Goal: Task Accomplishment & Management: Use online tool/utility

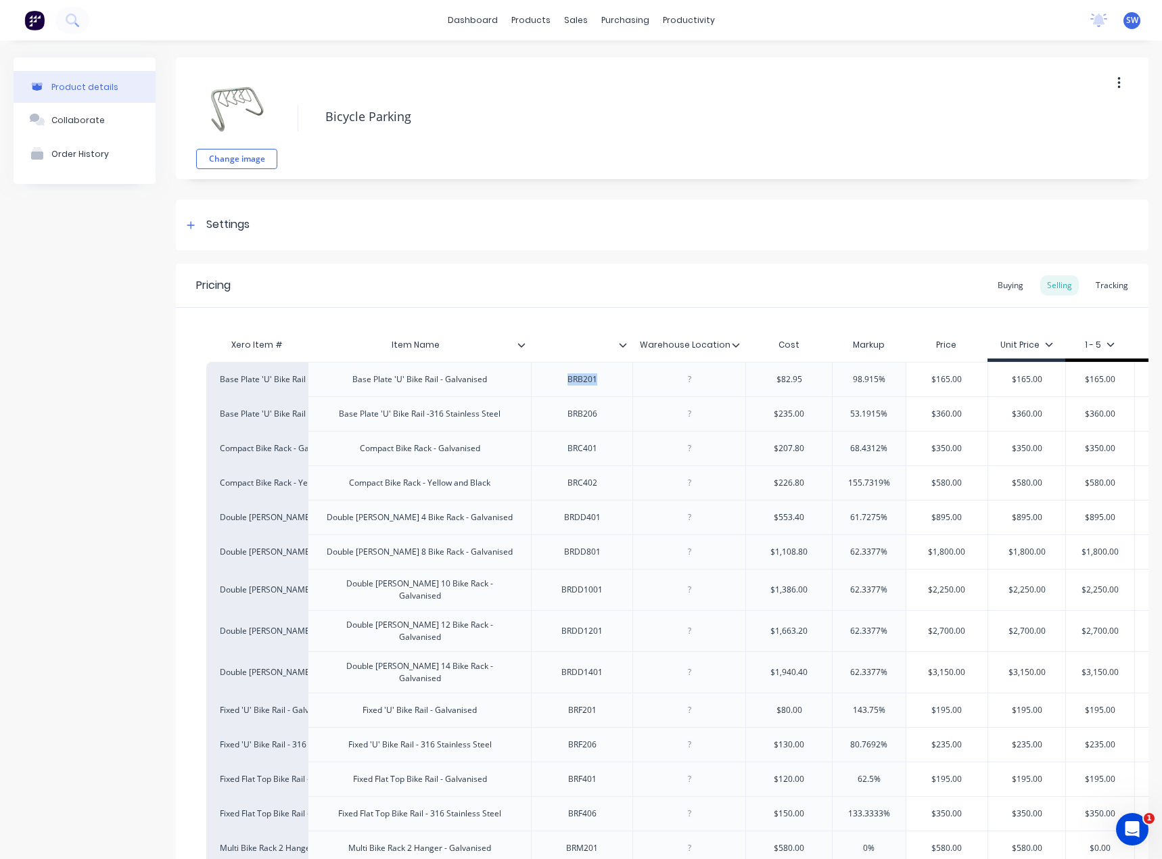
scroll to position [135, 0]
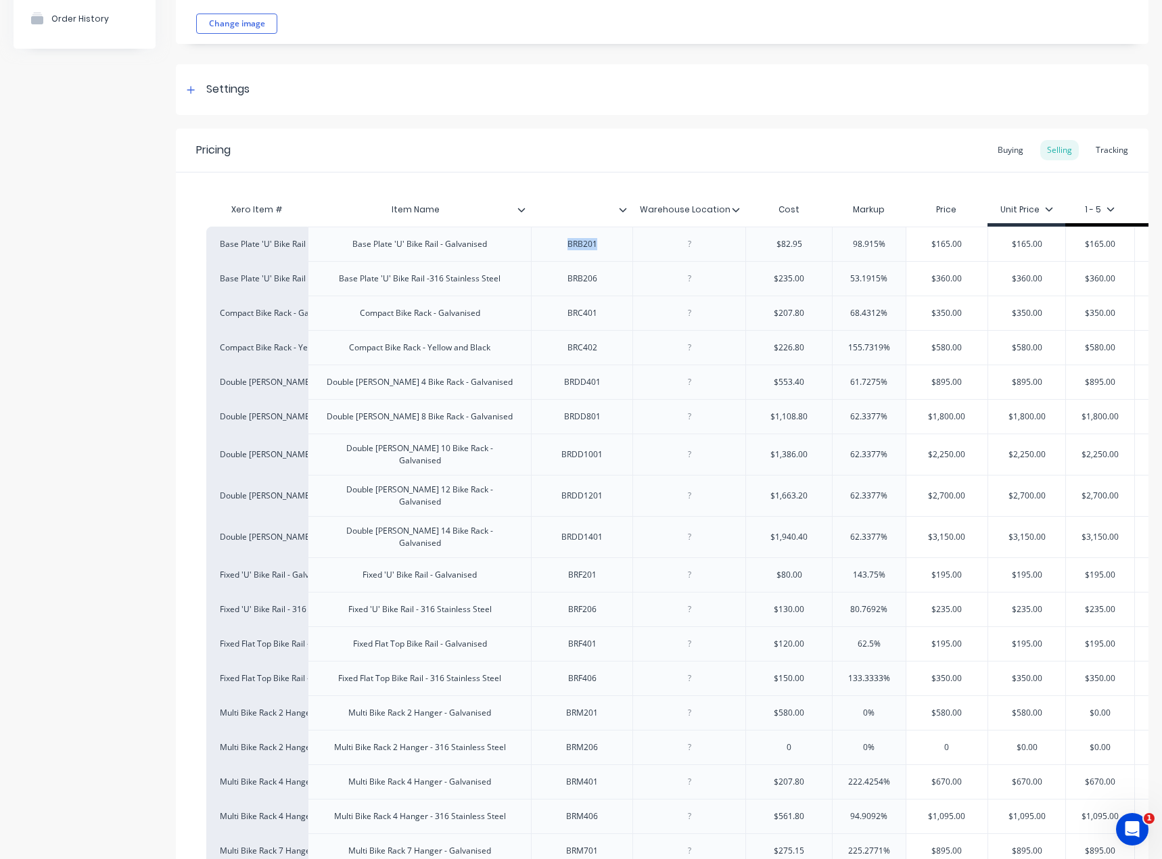
type textarea "x"
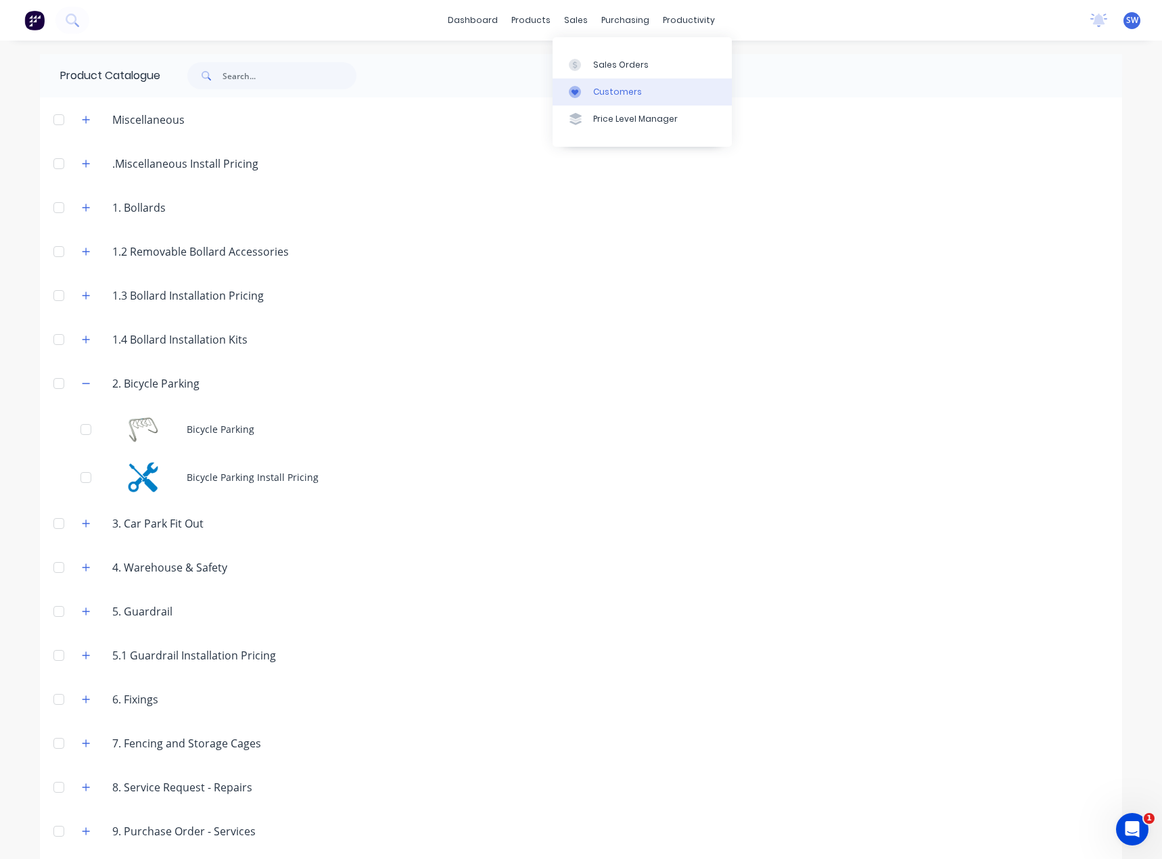
click at [588, 87] on div at bounding box center [579, 92] width 20 height 12
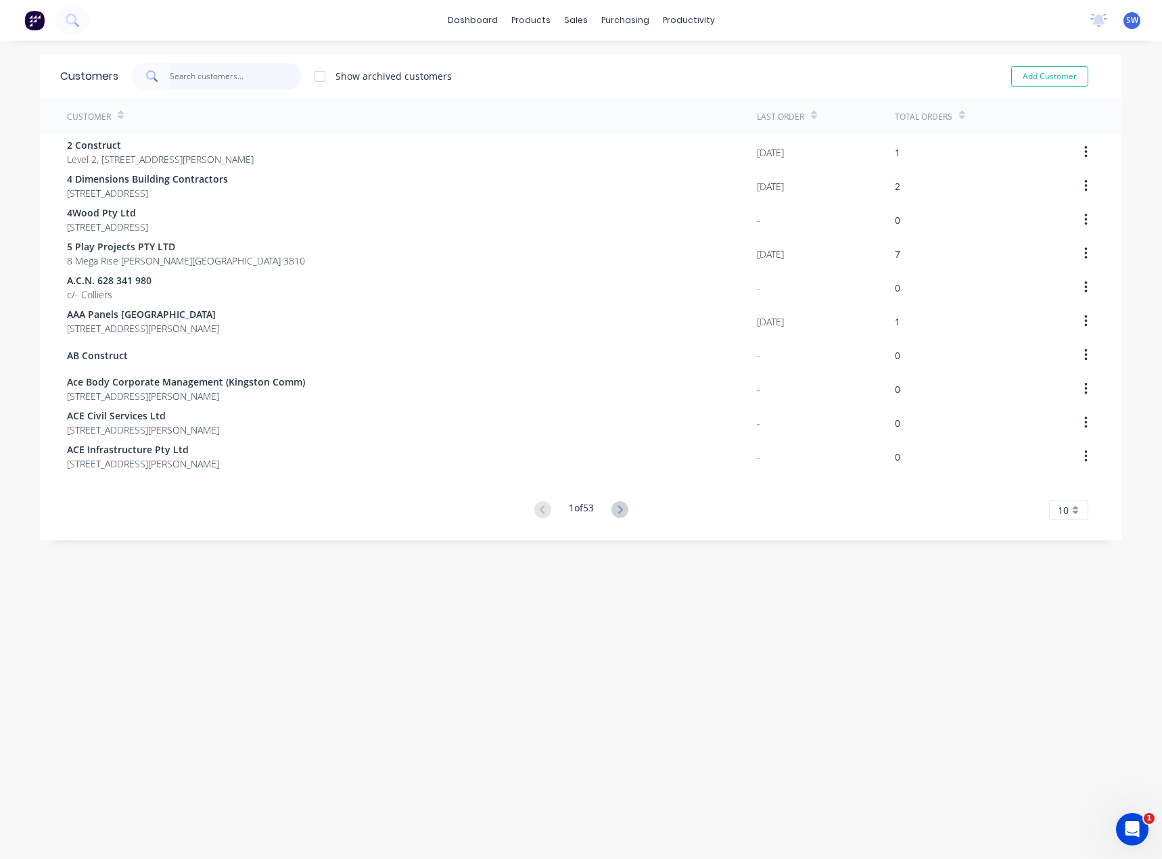
click at [230, 75] on input "text" at bounding box center [236, 76] width 132 height 27
click at [605, 91] on div "Customers" at bounding box center [617, 92] width 49 height 12
click at [188, 78] on input "text" at bounding box center [236, 76] width 132 height 27
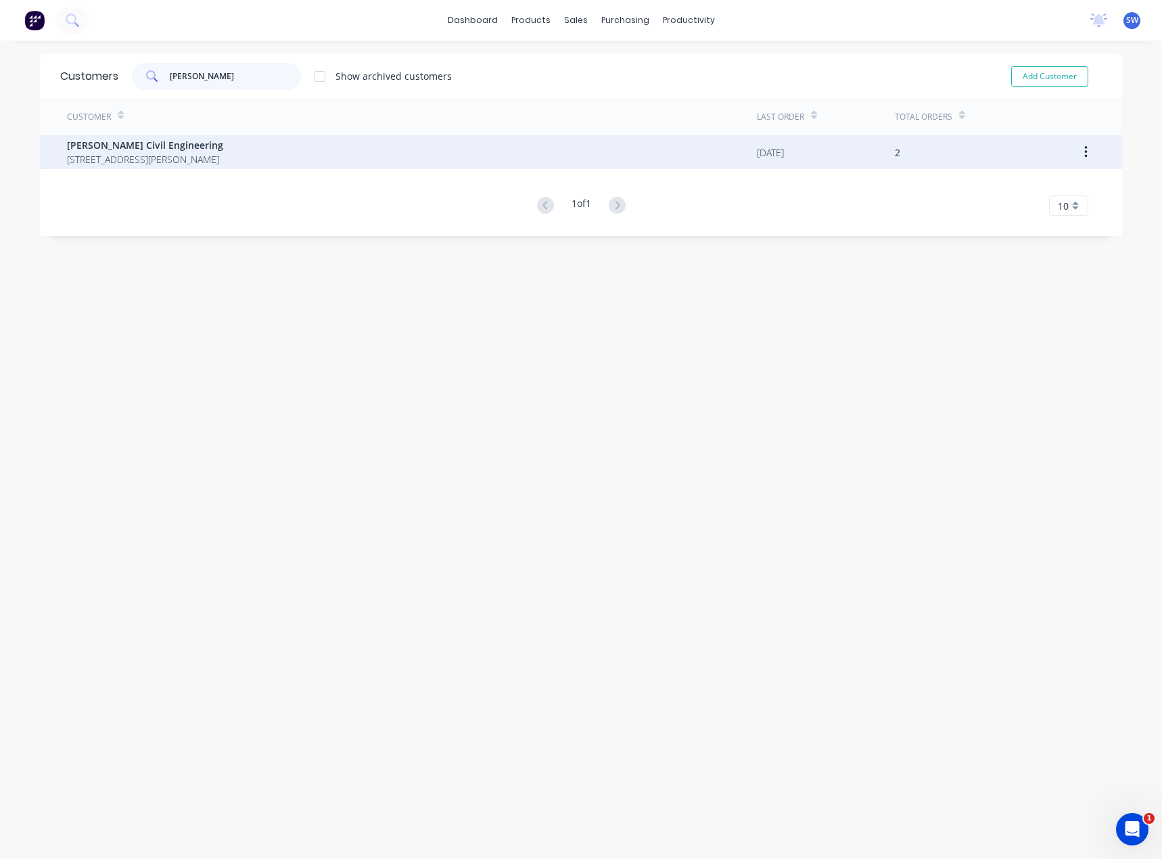
type input "[PERSON_NAME]"
click at [223, 156] on span "[STREET_ADDRESS][PERSON_NAME]" at bounding box center [145, 159] width 156 height 14
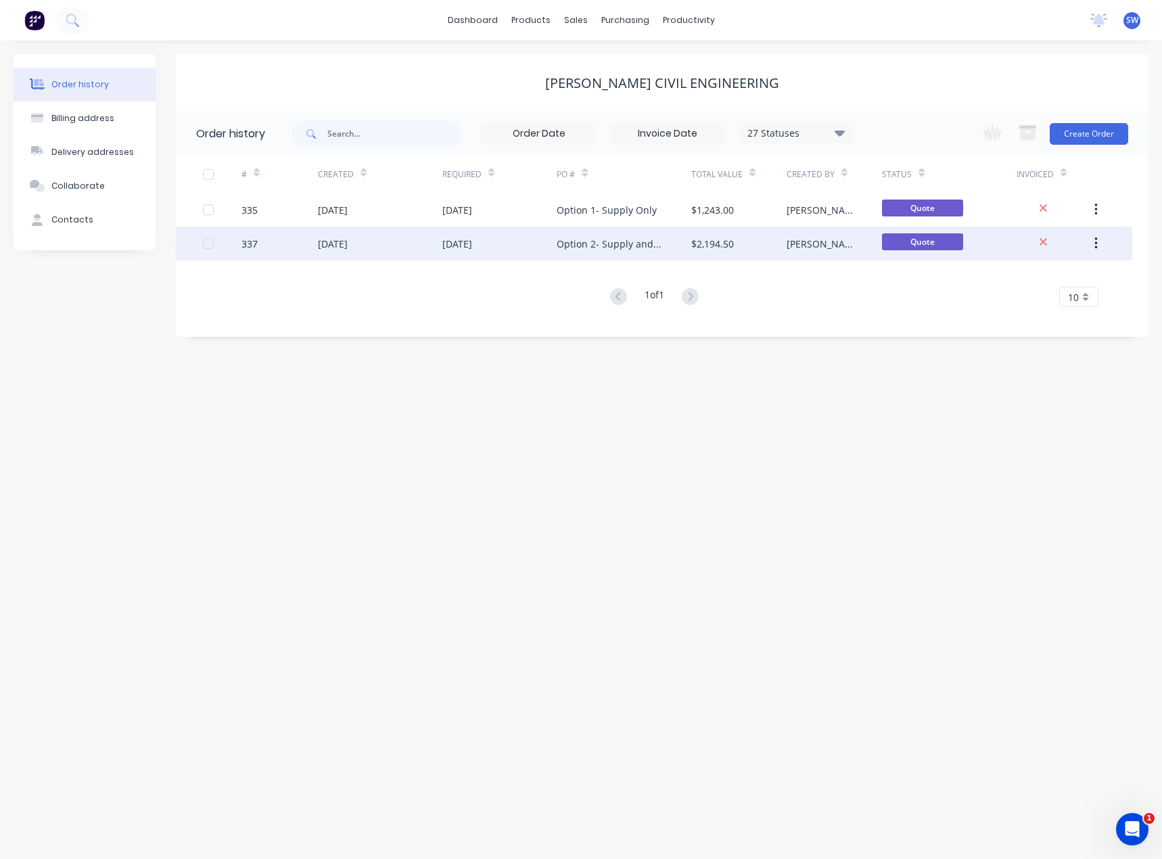
click at [642, 241] on div "Option 2- Supply and Install" at bounding box center [610, 244] width 107 height 14
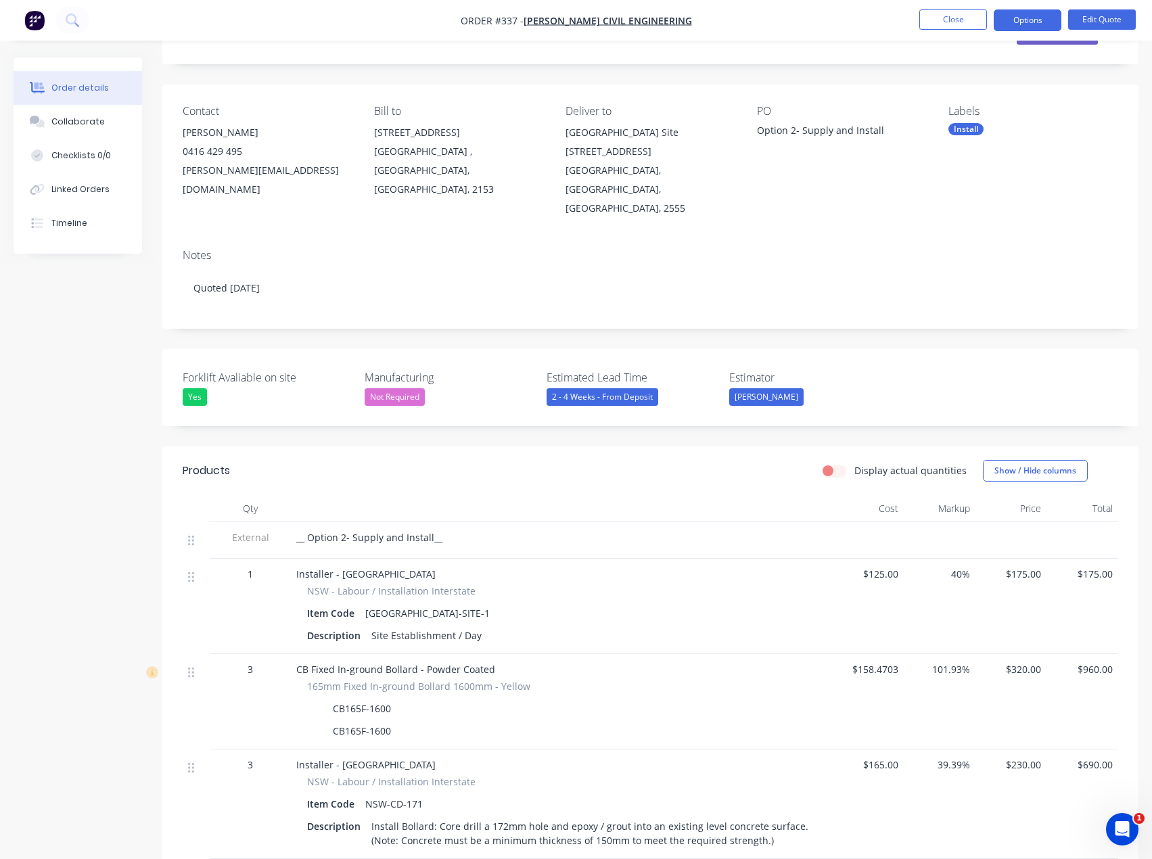
scroll to position [46, 0]
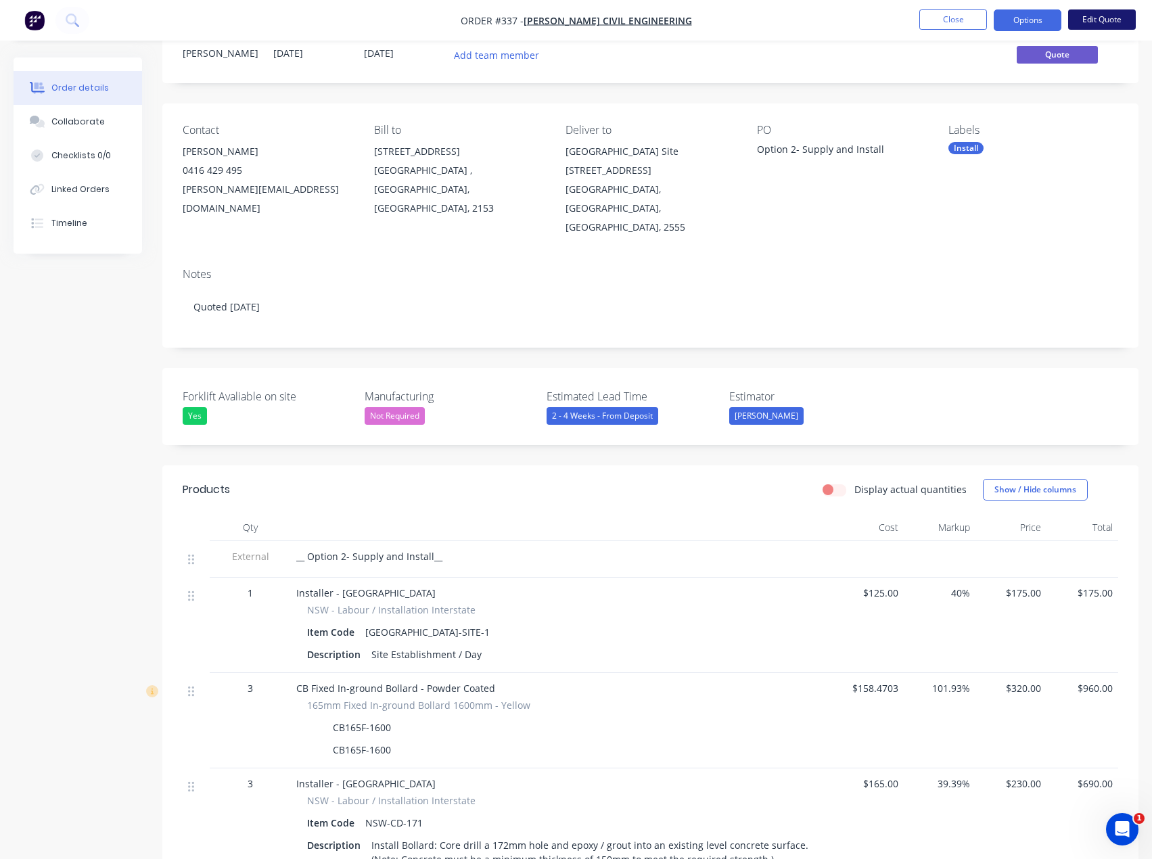
click at [1098, 28] on button "Edit Quote" at bounding box center [1102, 19] width 68 height 20
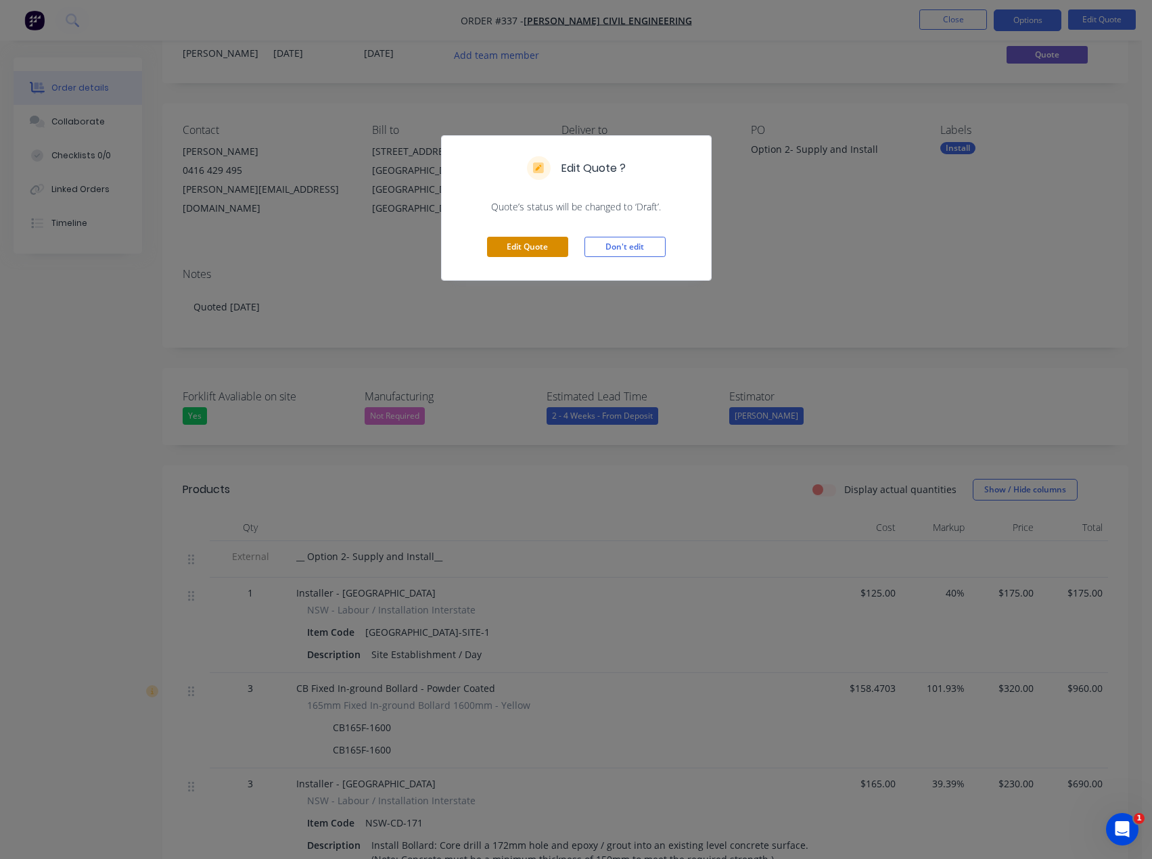
click at [541, 238] on button "Edit Quote" at bounding box center [527, 247] width 81 height 20
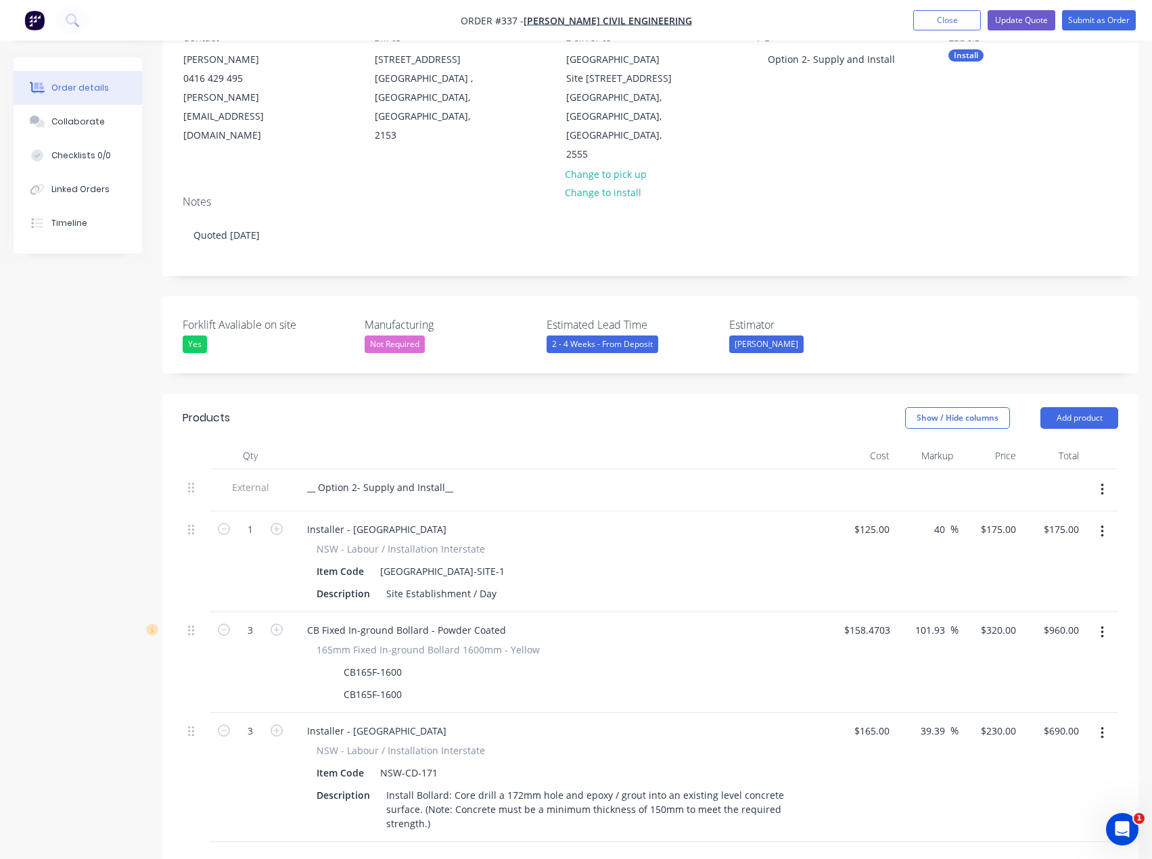
scroll to position [203, 0]
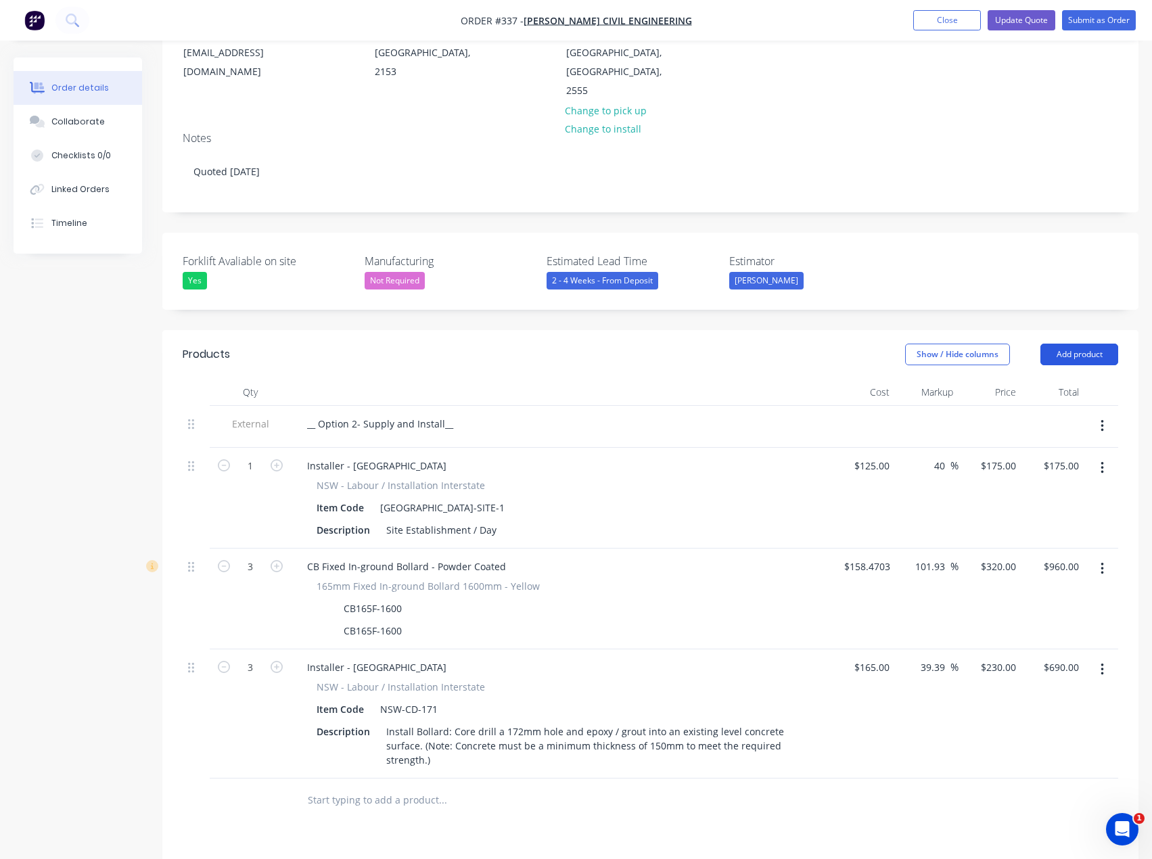
click at [1059, 344] on button "Add product" at bounding box center [1079, 355] width 78 height 22
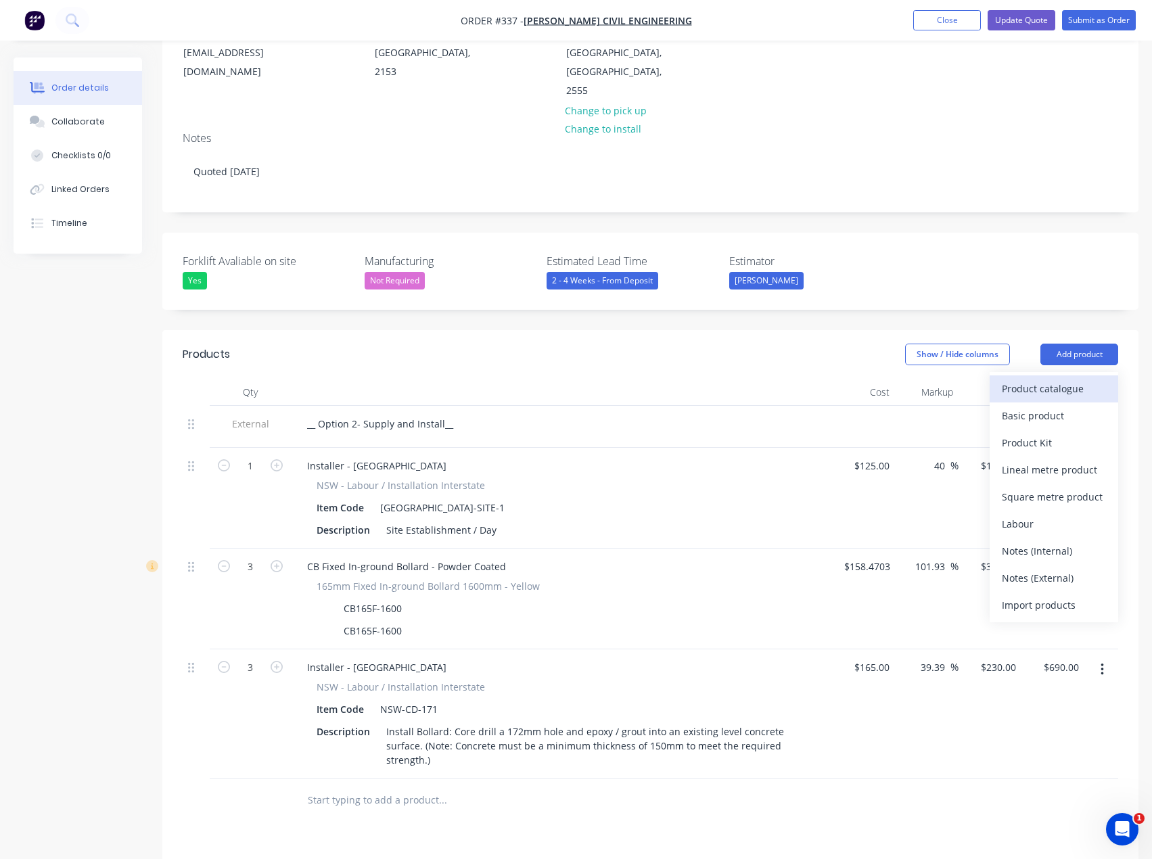
click at [1001, 375] on button "Product catalogue" at bounding box center [1053, 388] width 128 height 27
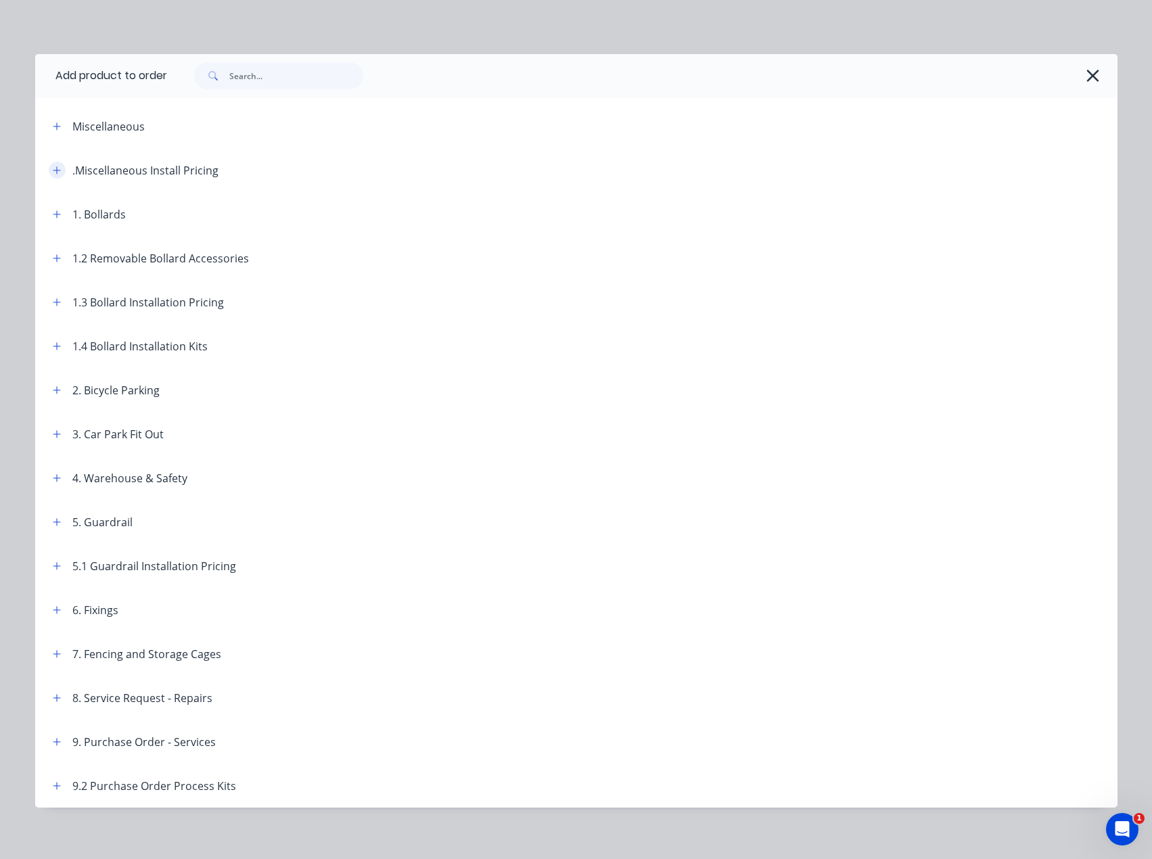
click at [57, 164] on button "button" at bounding box center [57, 170] width 17 height 17
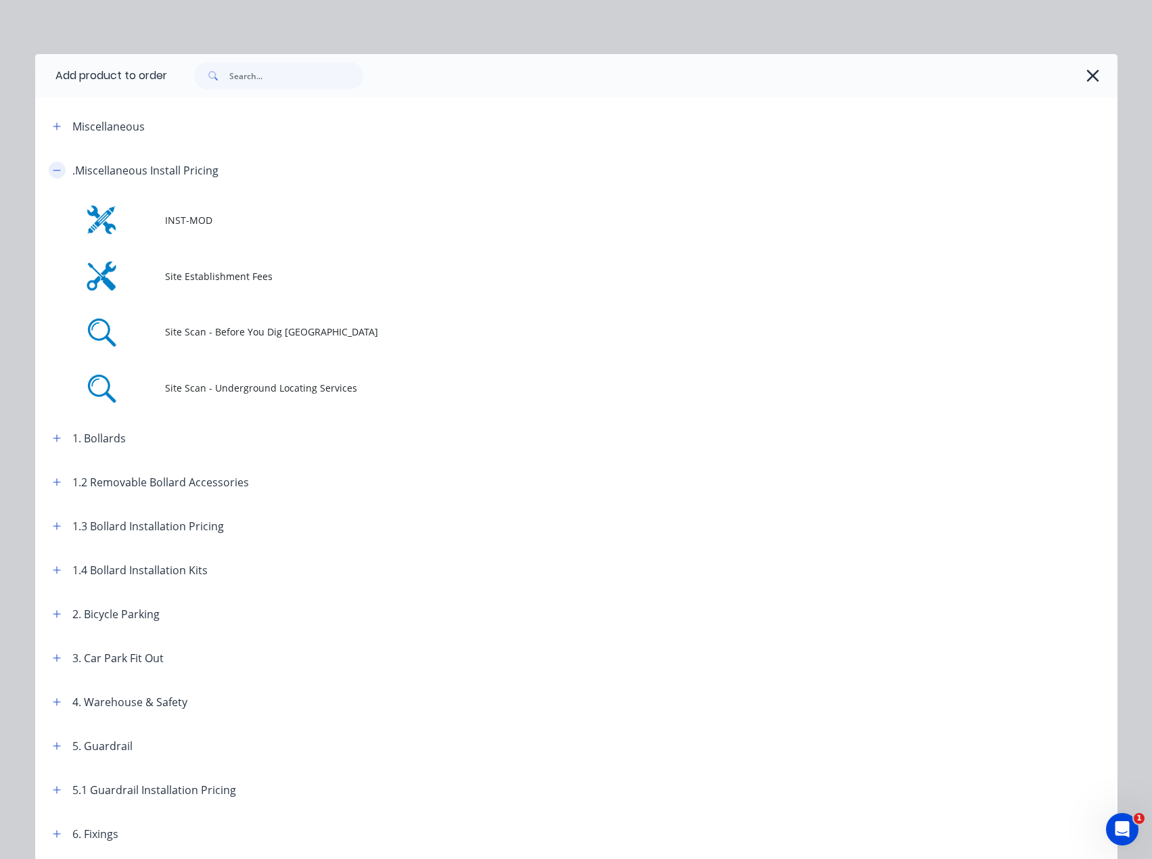
click at [57, 164] on button "button" at bounding box center [57, 170] width 17 height 17
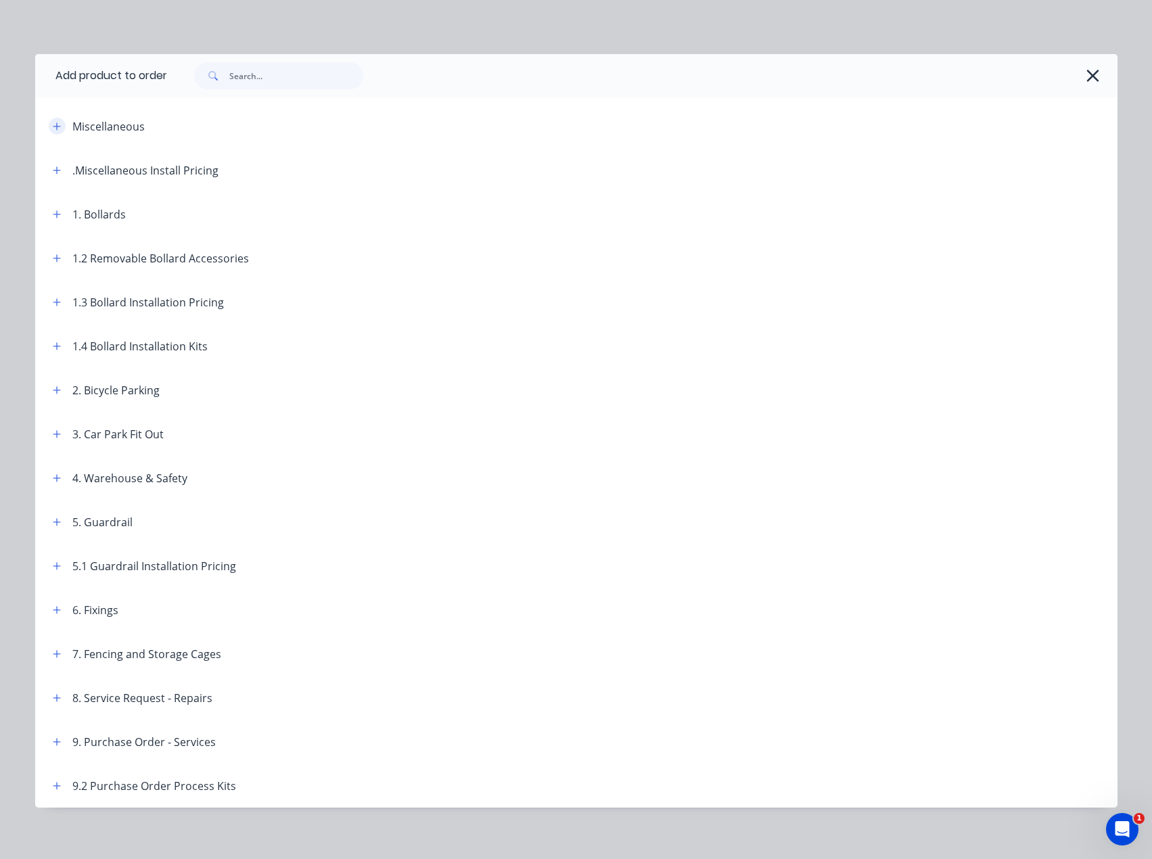
click at [53, 125] on icon "button" at bounding box center [57, 126] width 8 height 9
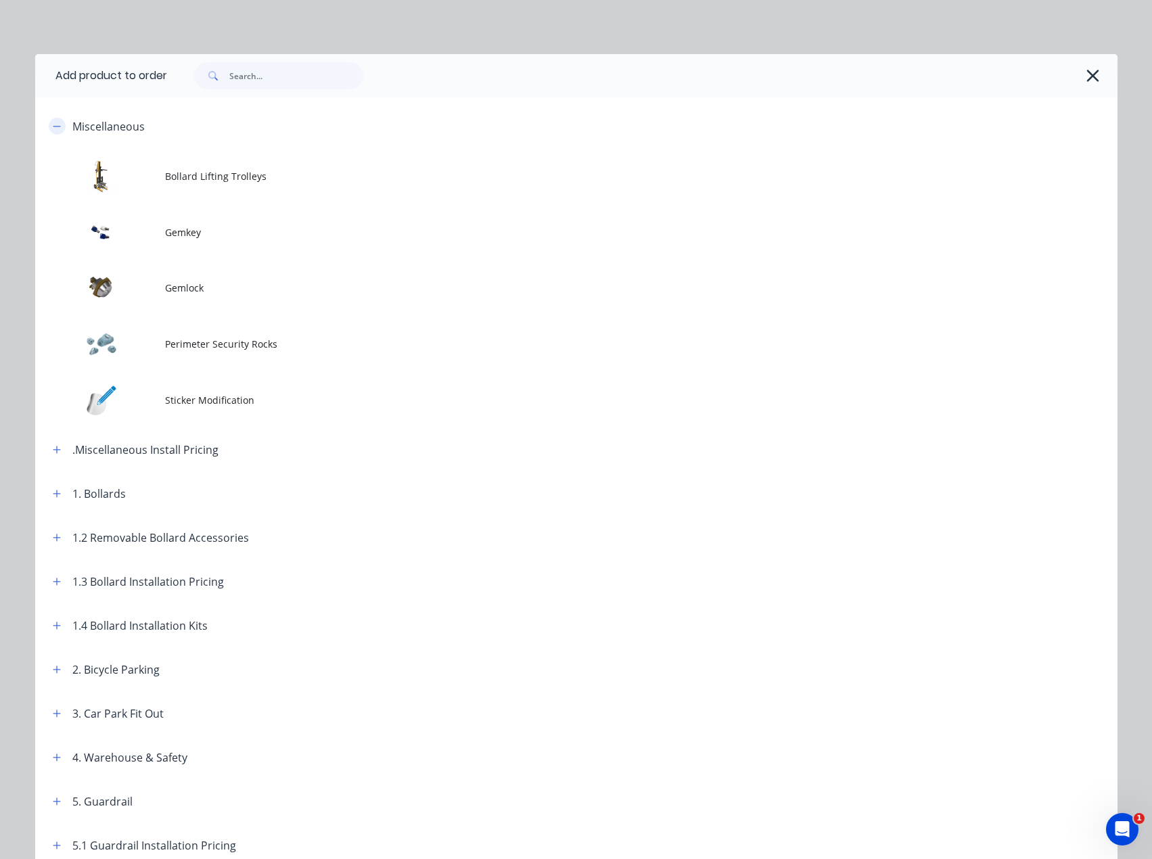
click at [53, 125] on icon "button" at bounding box center [57, 126] width 8 height 9
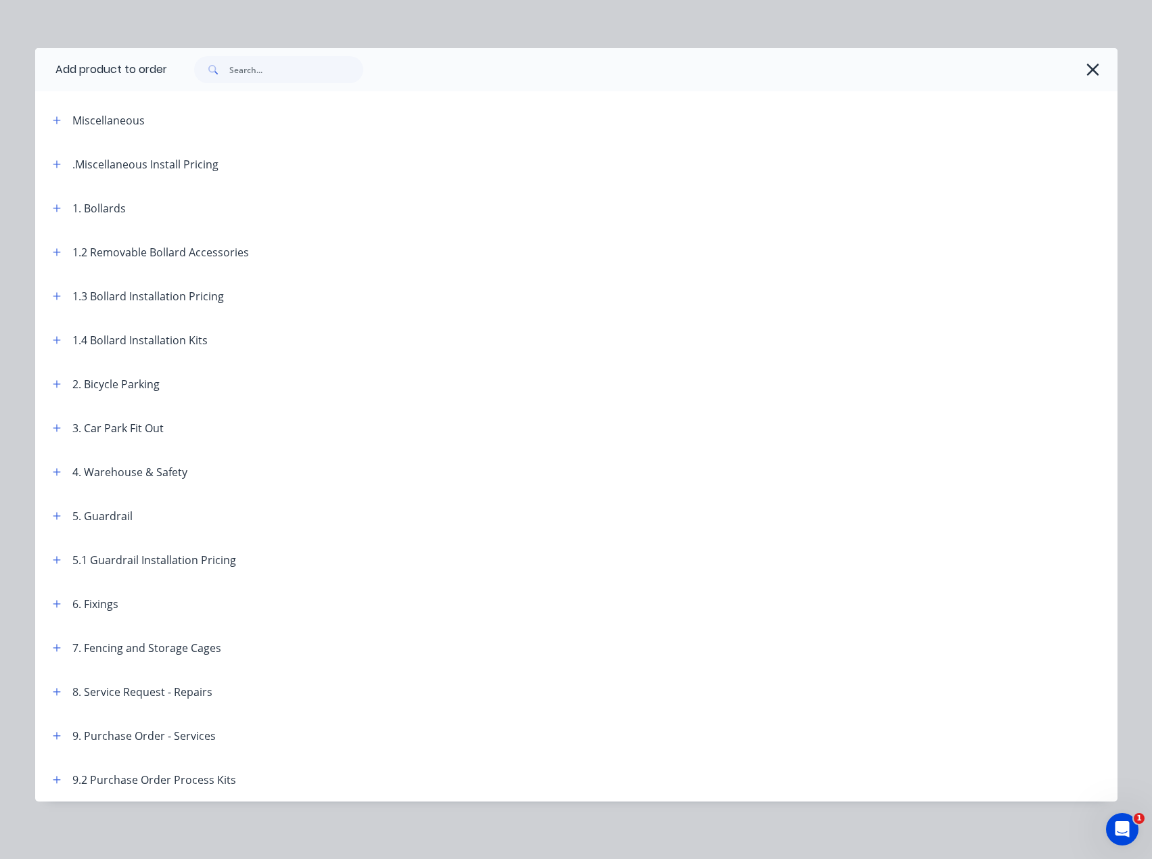
scroll to position [8, 0]
click at [49, 696] on button "button" at bounding box center [57, 689] width 17 height 17
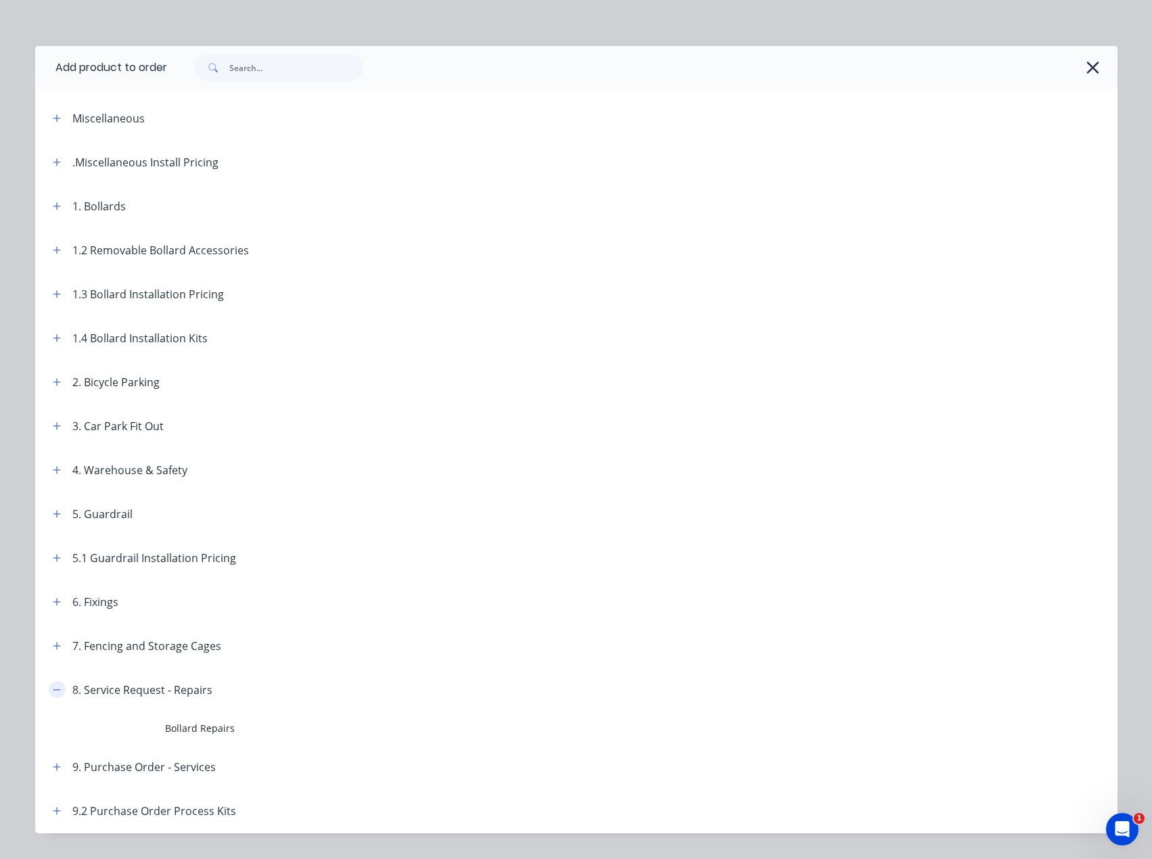
click at [49, 696] on button "button" at bounding box center [57, 689] width 17 height 17
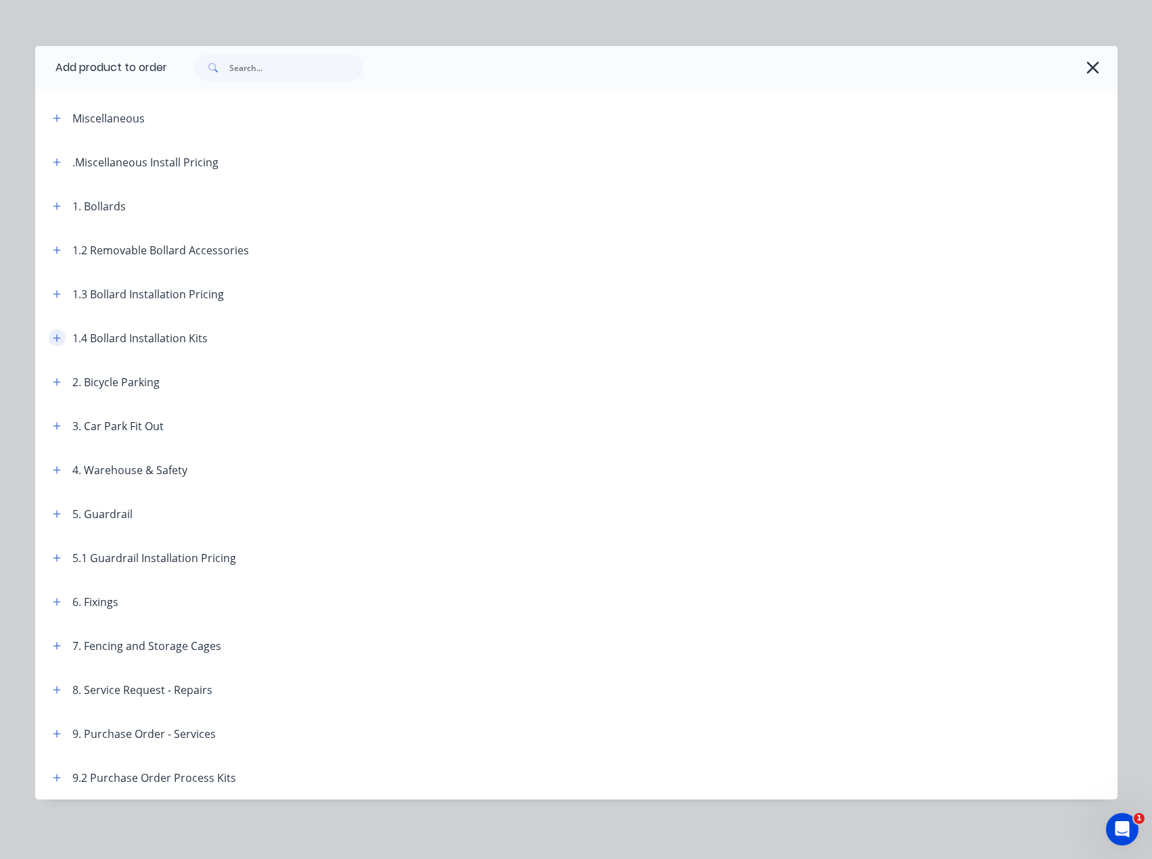
click at [53, 337] on icon "button" at bounding box center [57, 337] width 8 height 9
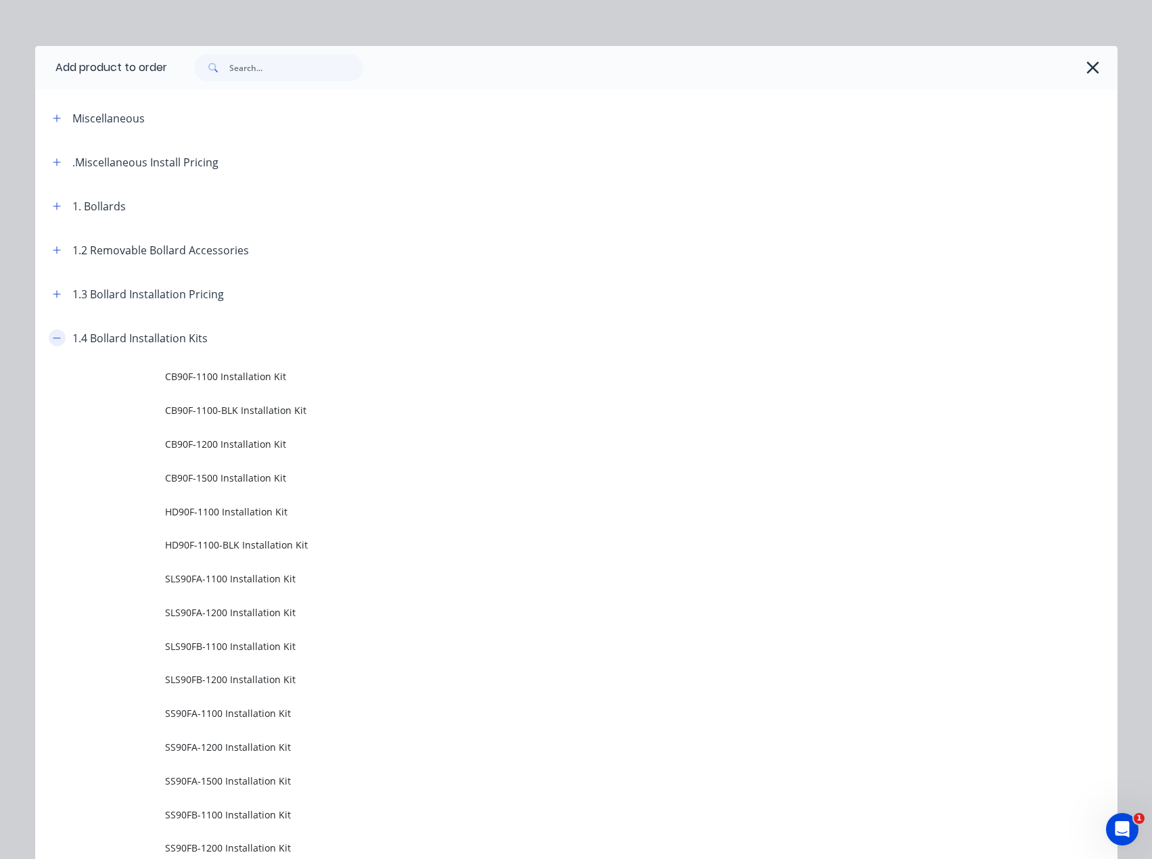
click at [53, 336] on icon "button" at bounding box center [57, 337] width 8 height 9
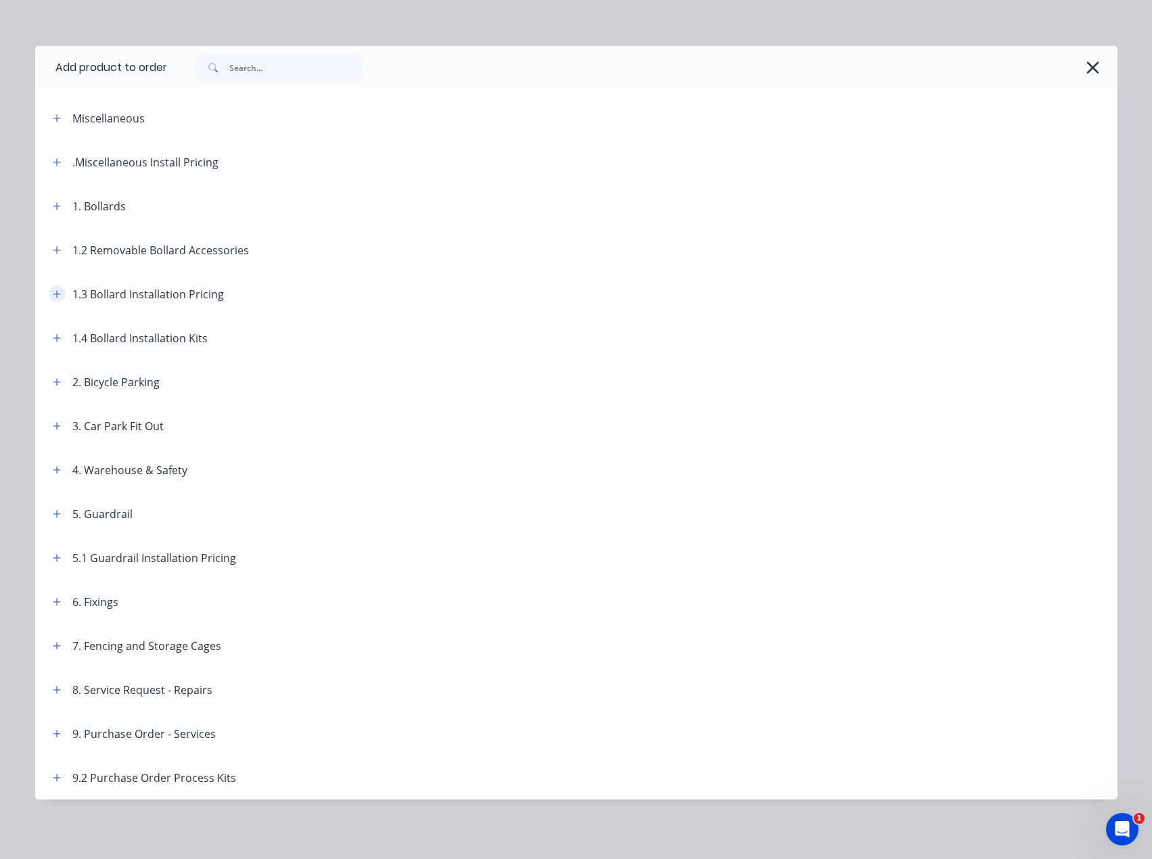
click at [57, 287] on button "button" at bounding box center [57, 293] width 17 height 17
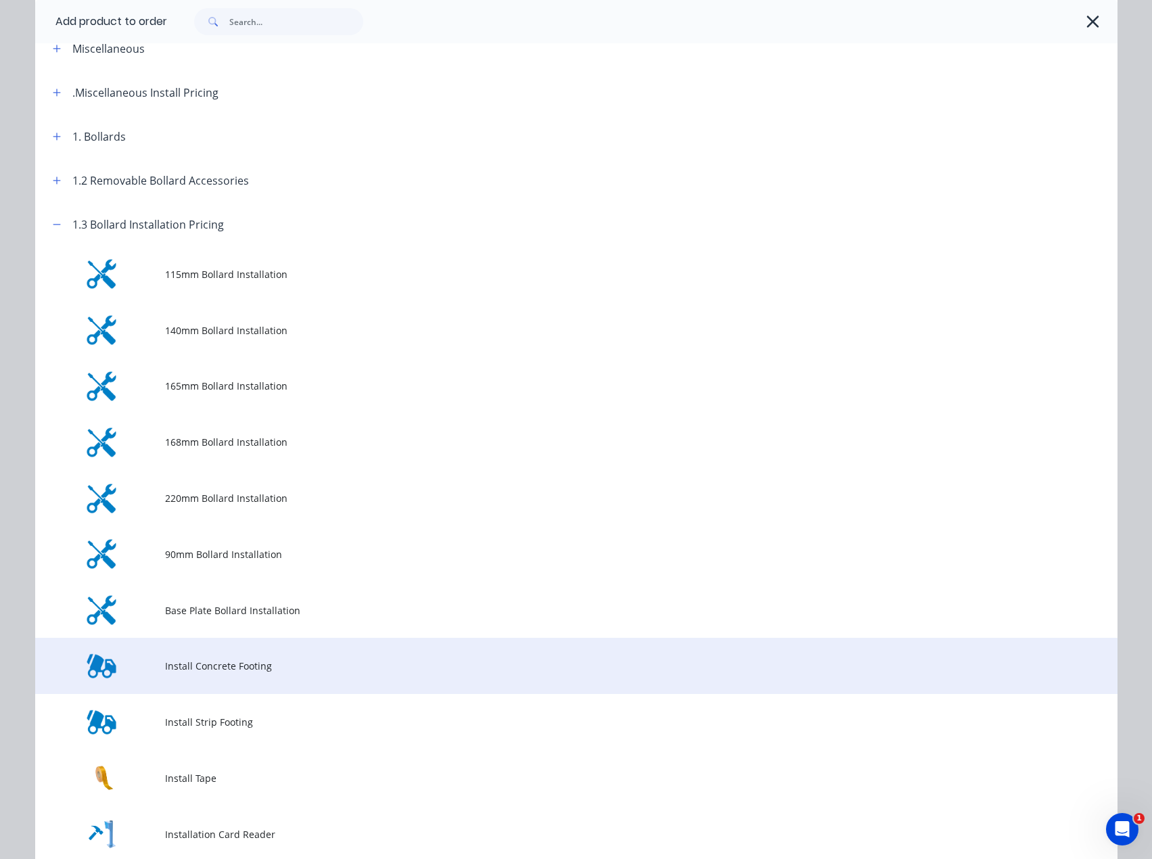
scroll to position [76, 0]
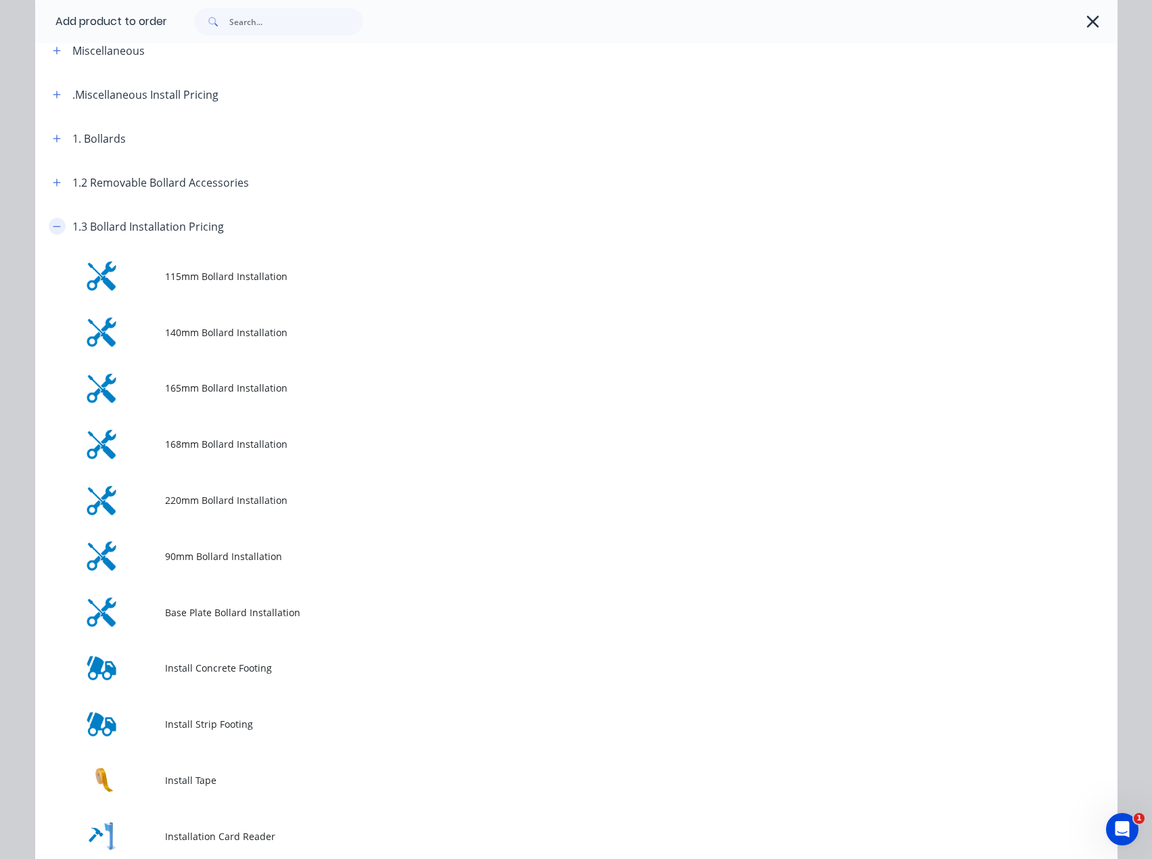
click at [49, 227] on button "button" at bounding box center [57, 226] width 17 height 17
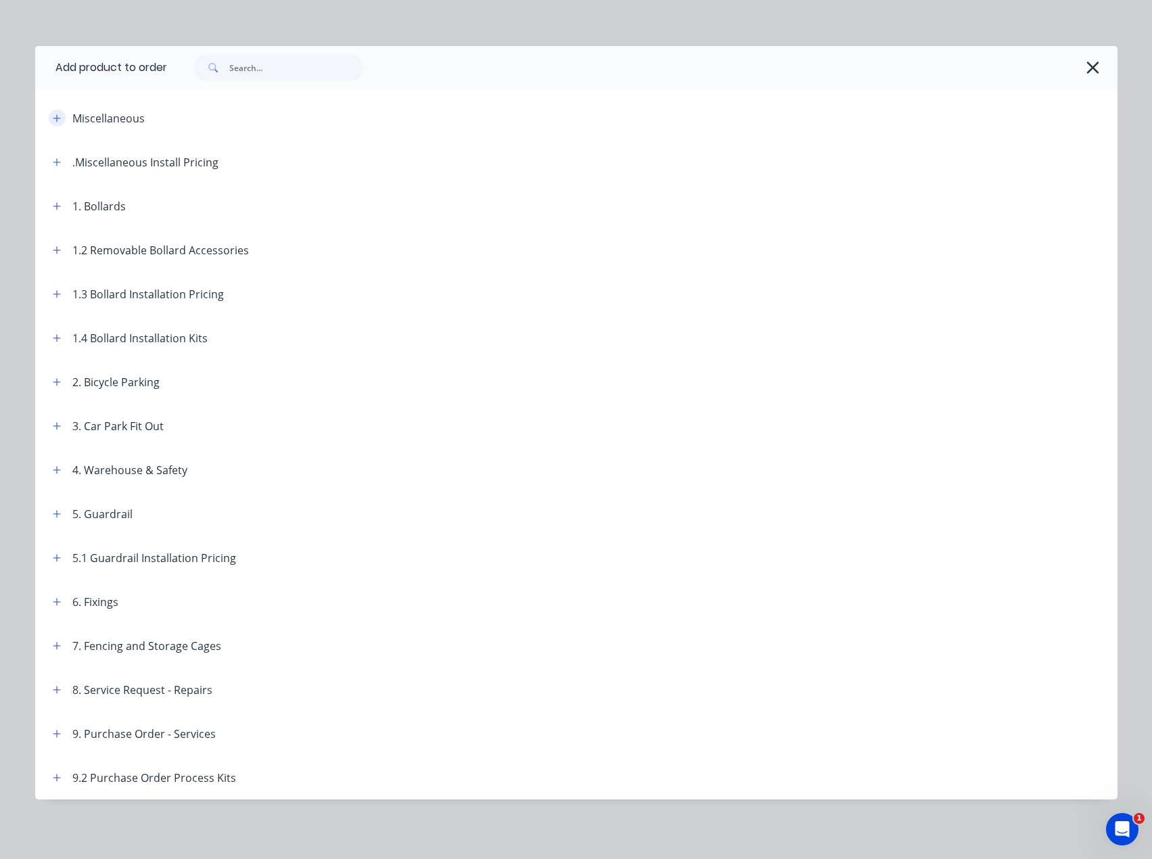
click at [53, 115] on icon "button" at bounding box center [57, 118] width 8 height 9
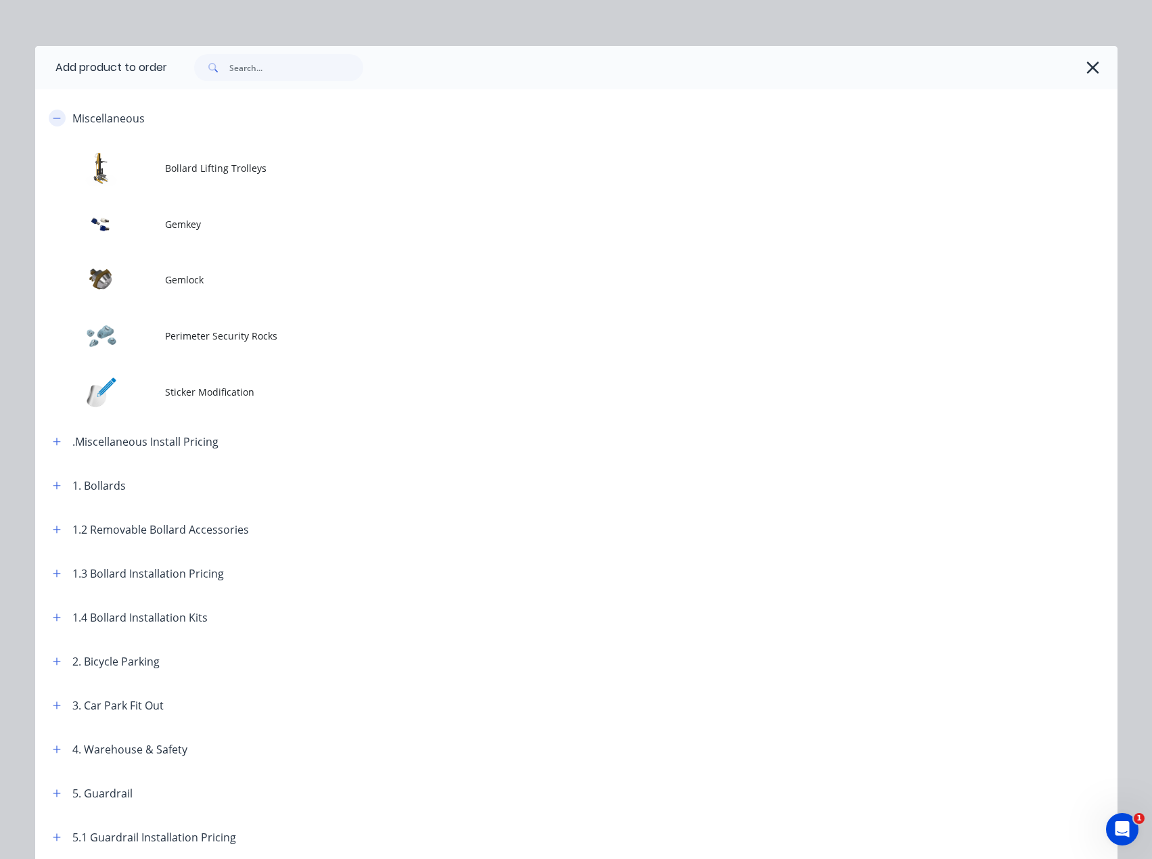
click at [53, 115] on icon "button" at bounding box center [57, 118] width 8 height 9
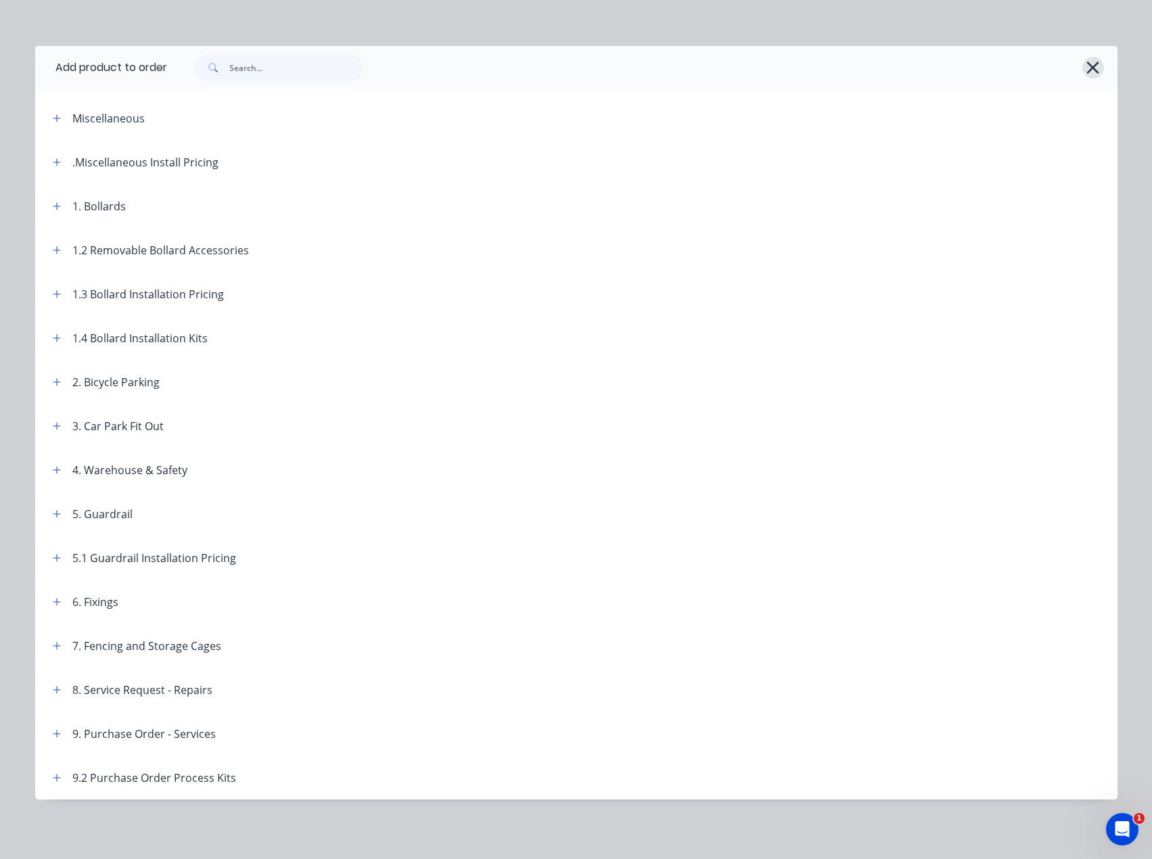
click at [1096, 68] on button "button" at bounding box center [1093, 68] width 22 height 22
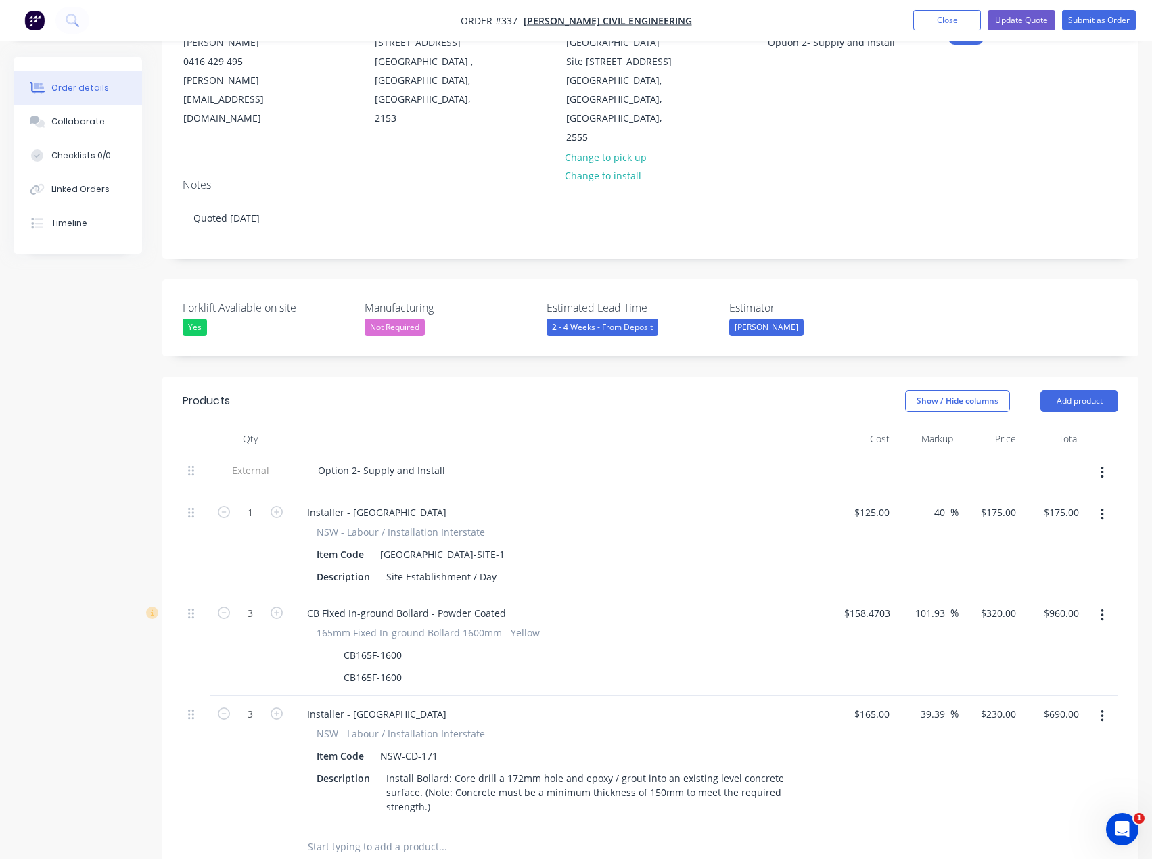
scroll to position [135, 0]
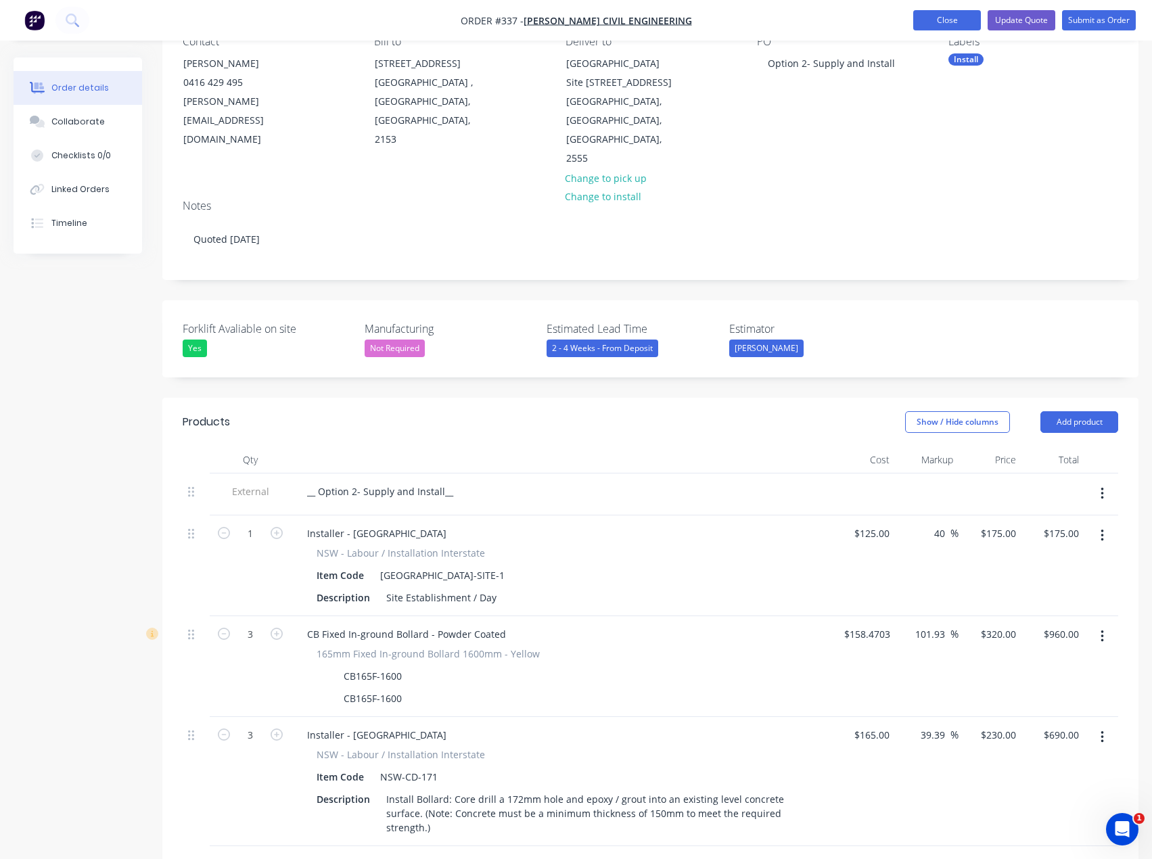
click at [952, 24] on button "Close" at bounding box center [947, 20] width 68 height 20
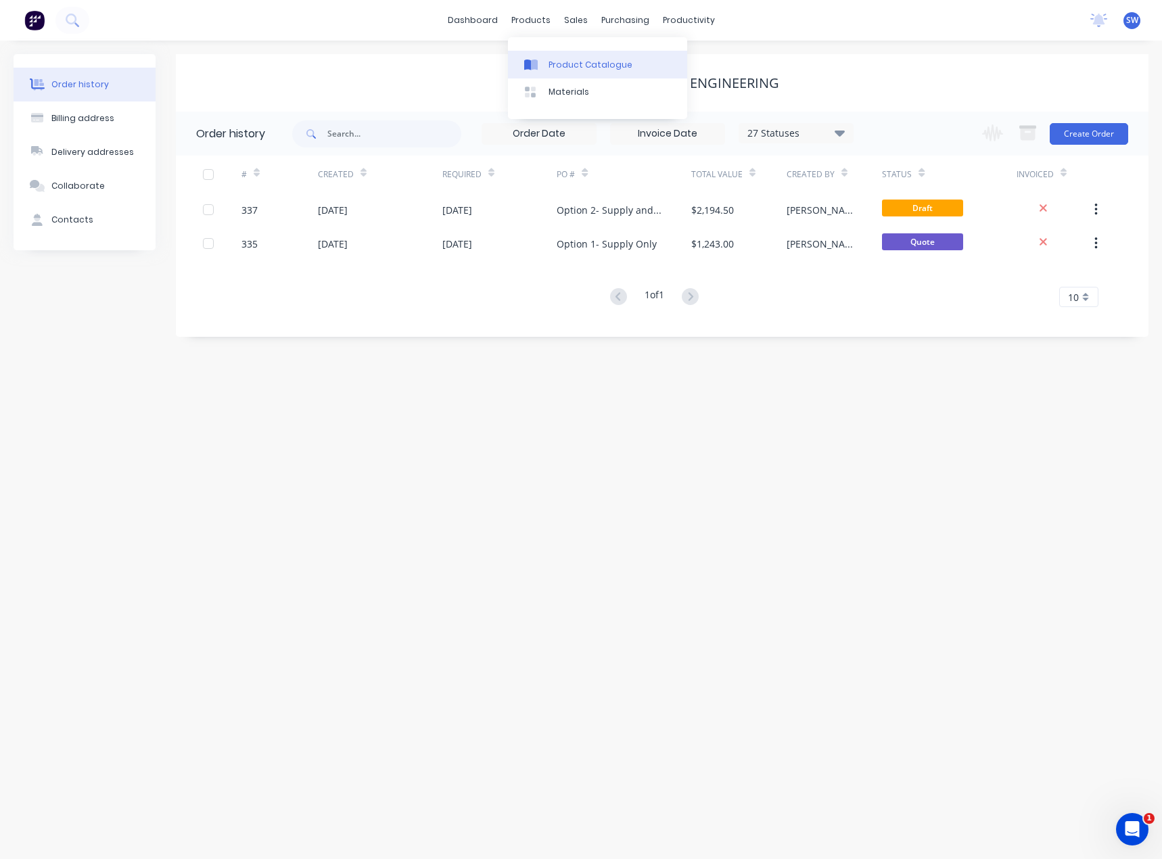
click at [577, 60] on div "Product Catalogue" at bounding box center [590, 65] width 84 height 12
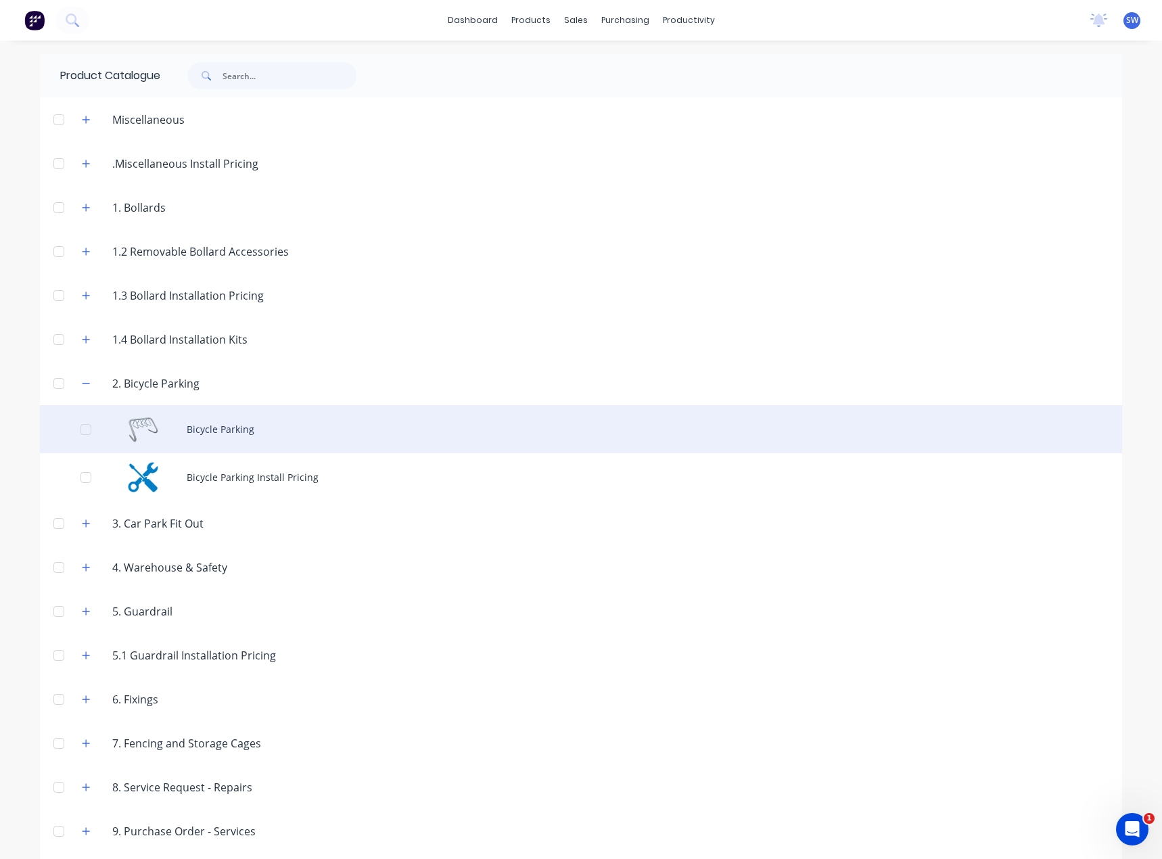
click at [253, 434] on div "Bicycle Parking" at bounding box center [581, 429] width 1082 height 48
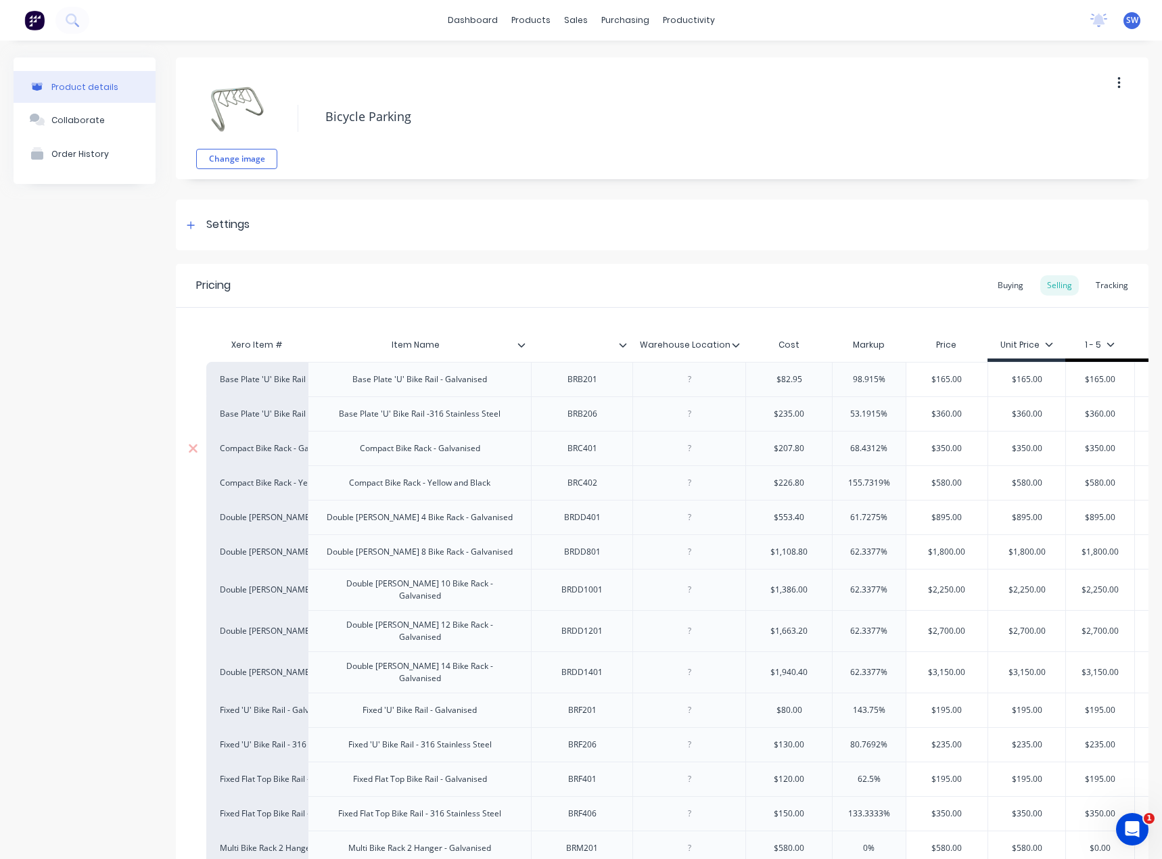
type textarea "x"
